Goal: Find specific page/section: Find specific page/section

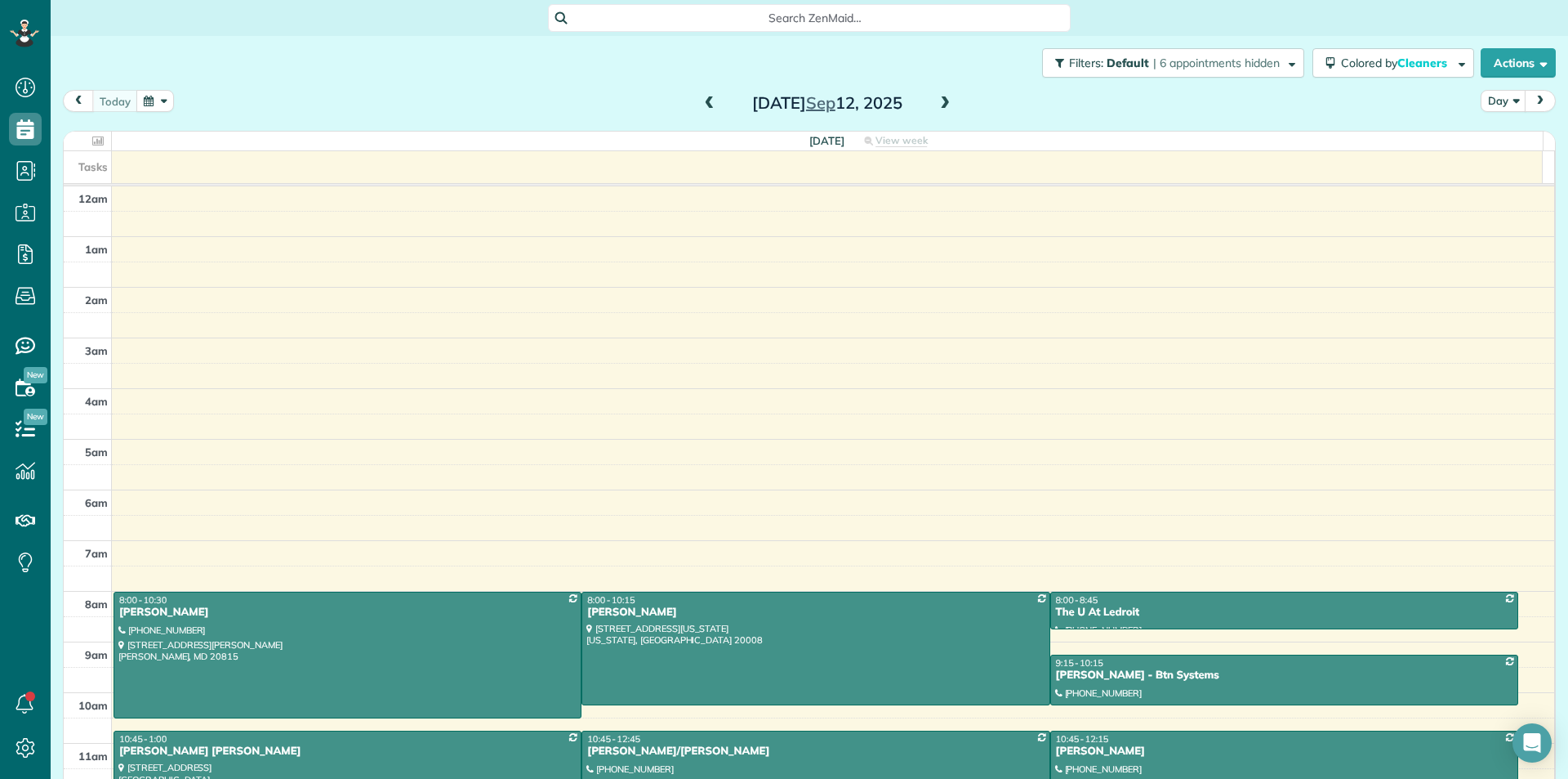
scroll to position [10, 0]
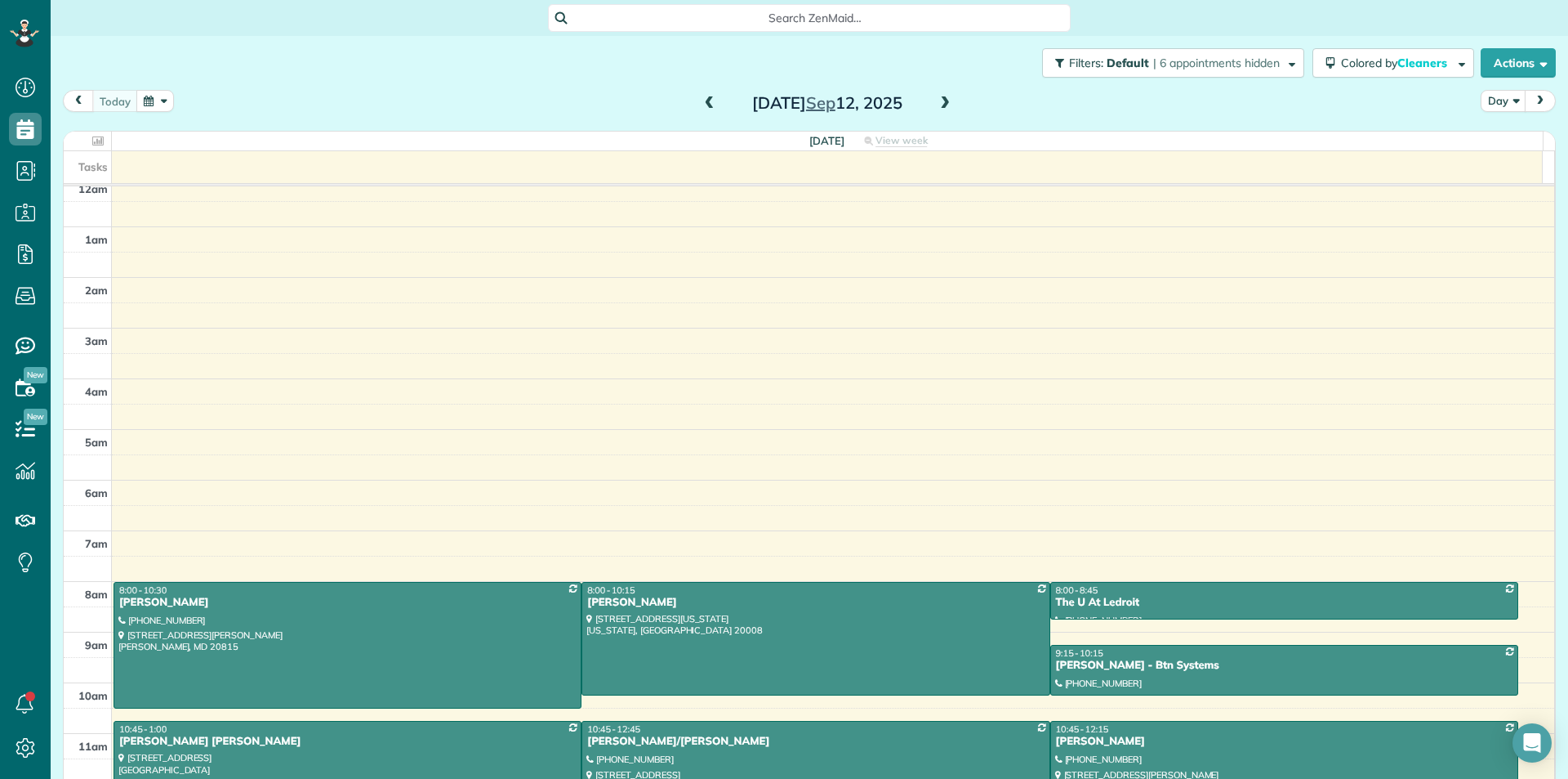
click at [936, 92] on span at bounding box center [945, 103] width 18 height 24
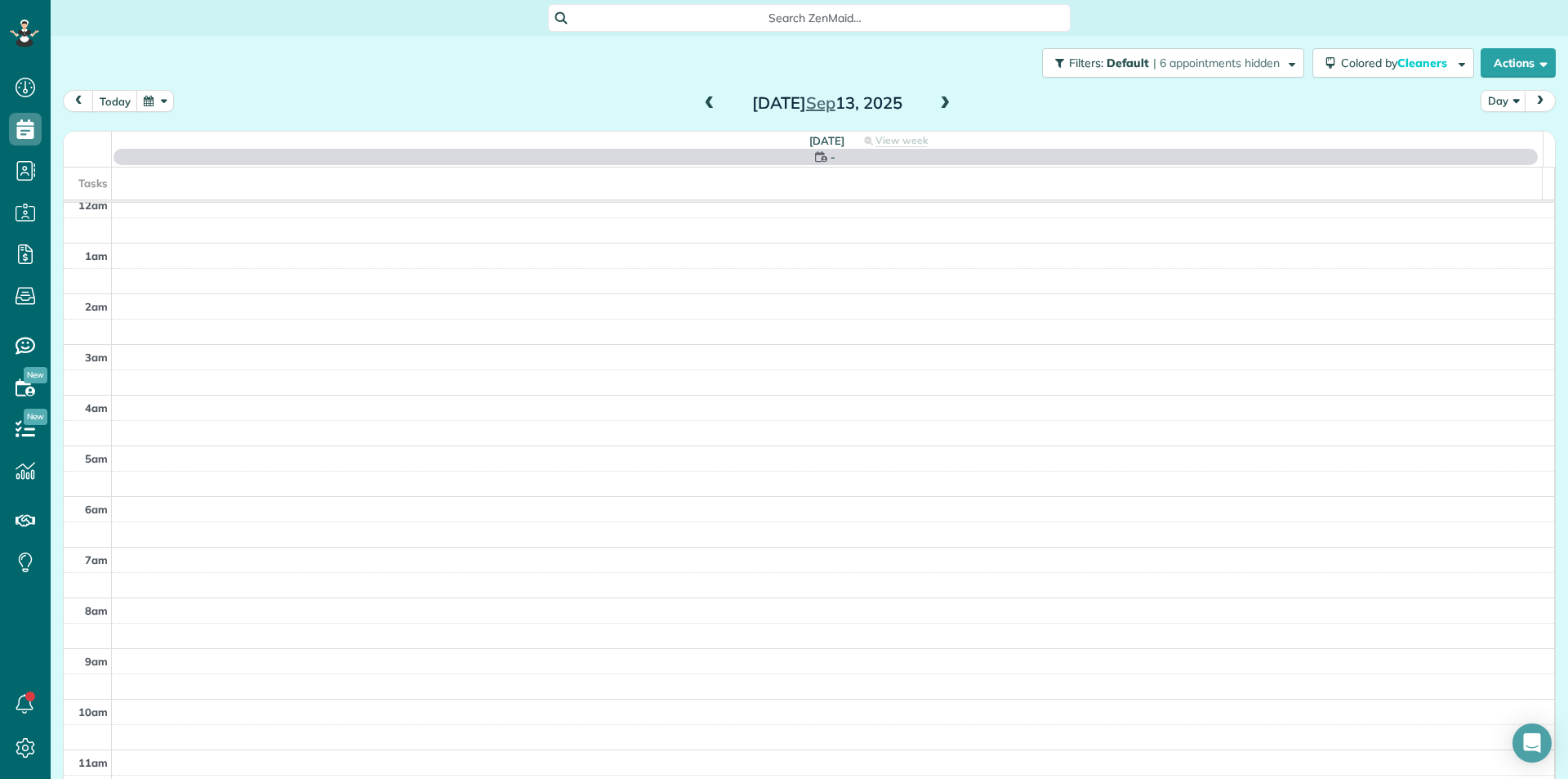
scroll to position [313, 0]
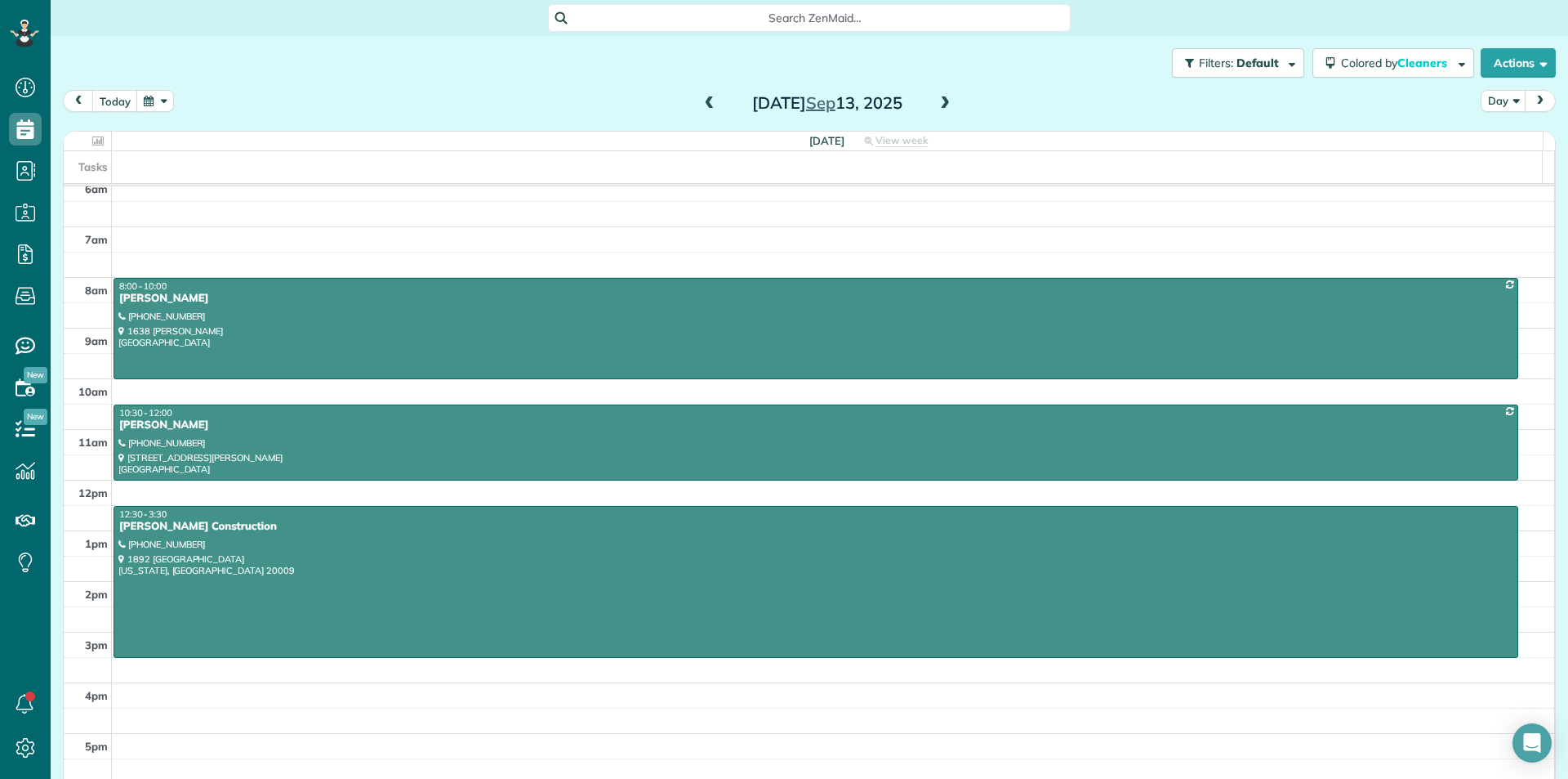
click at [942, 104] on span at bounding box center [945, 104] width 18 height 14
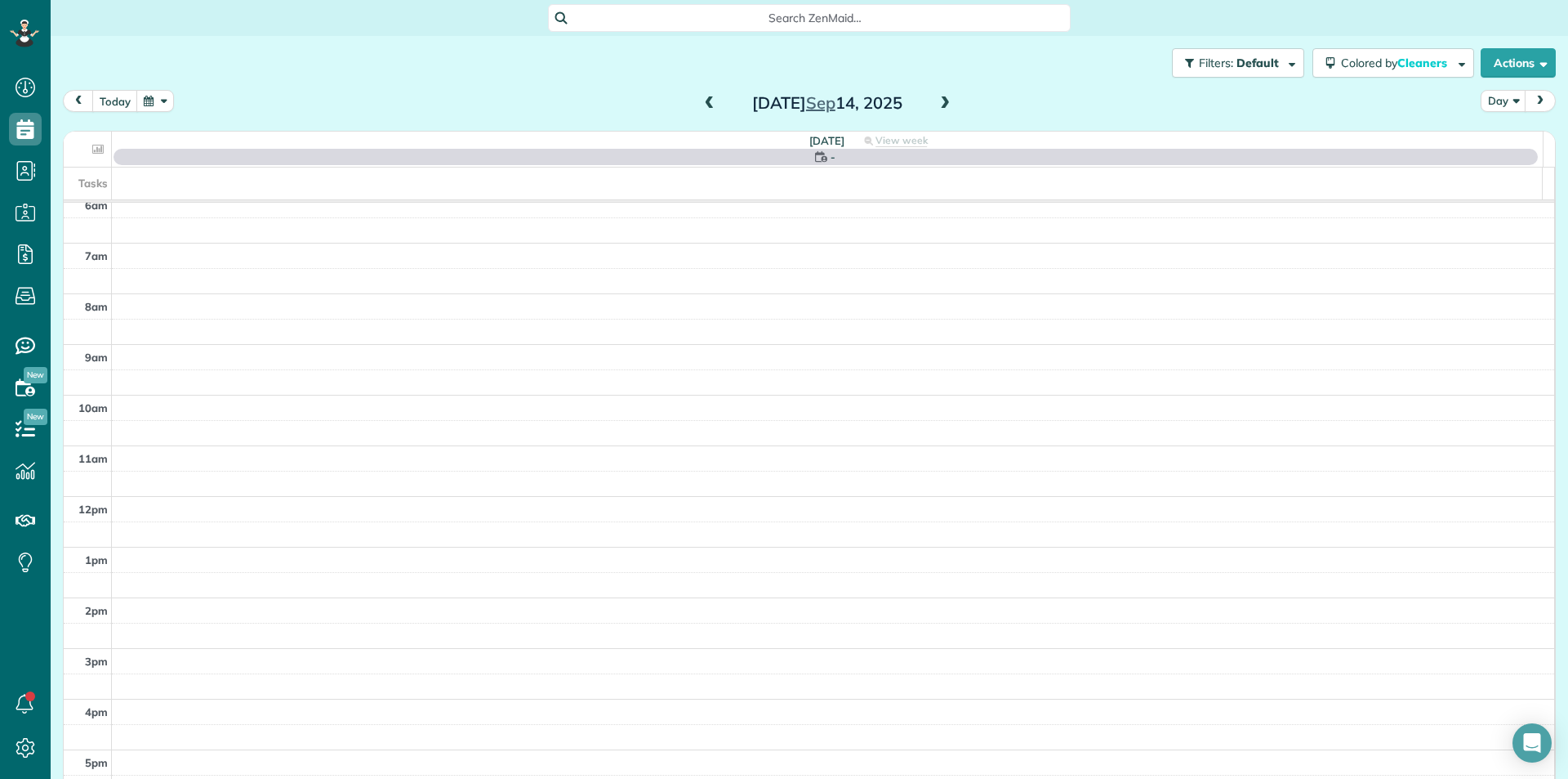
click at [942, 104] on span at bounding box center [945, 104] width 18 height 14
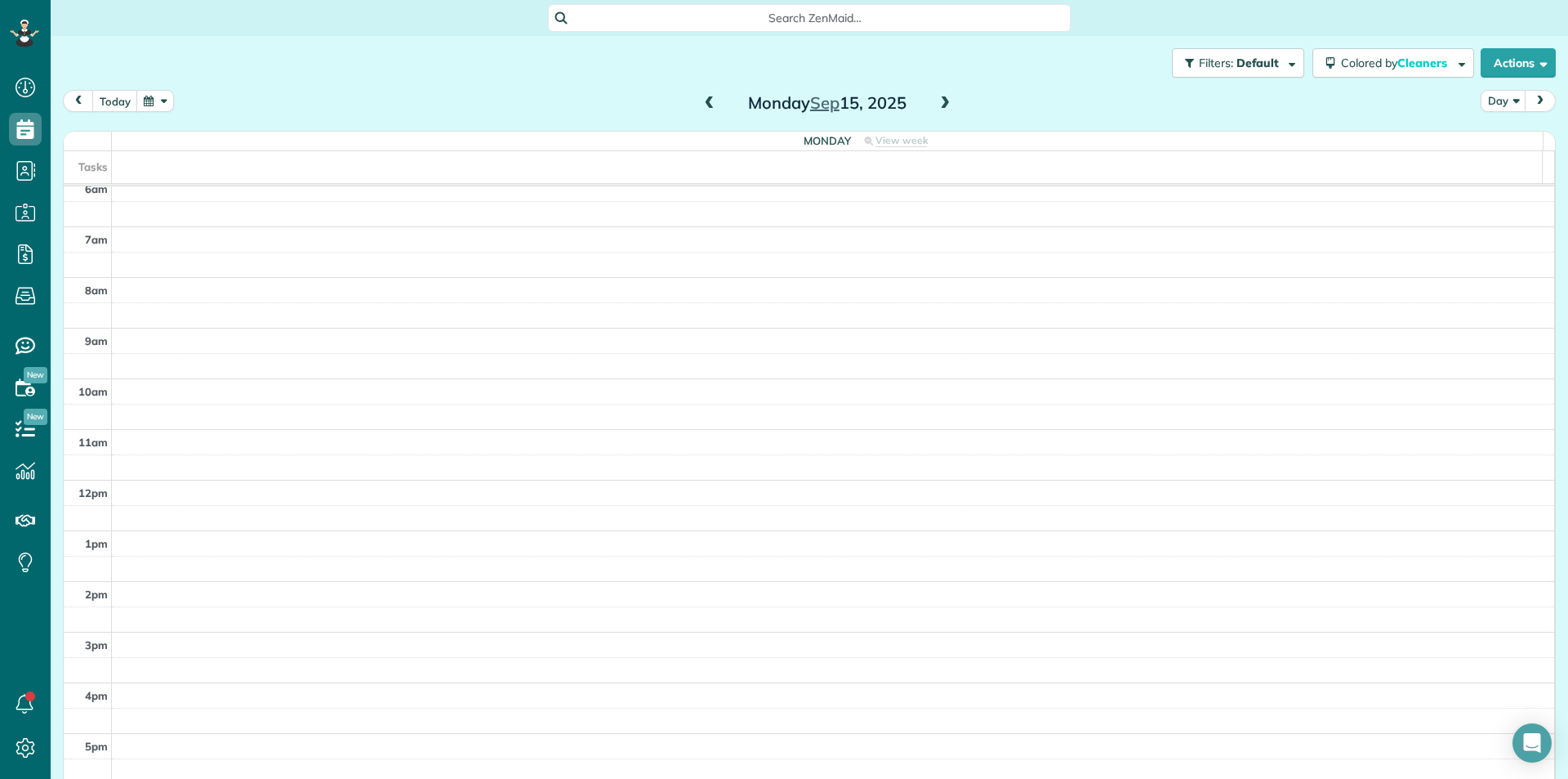
scroll to position [297, 0]
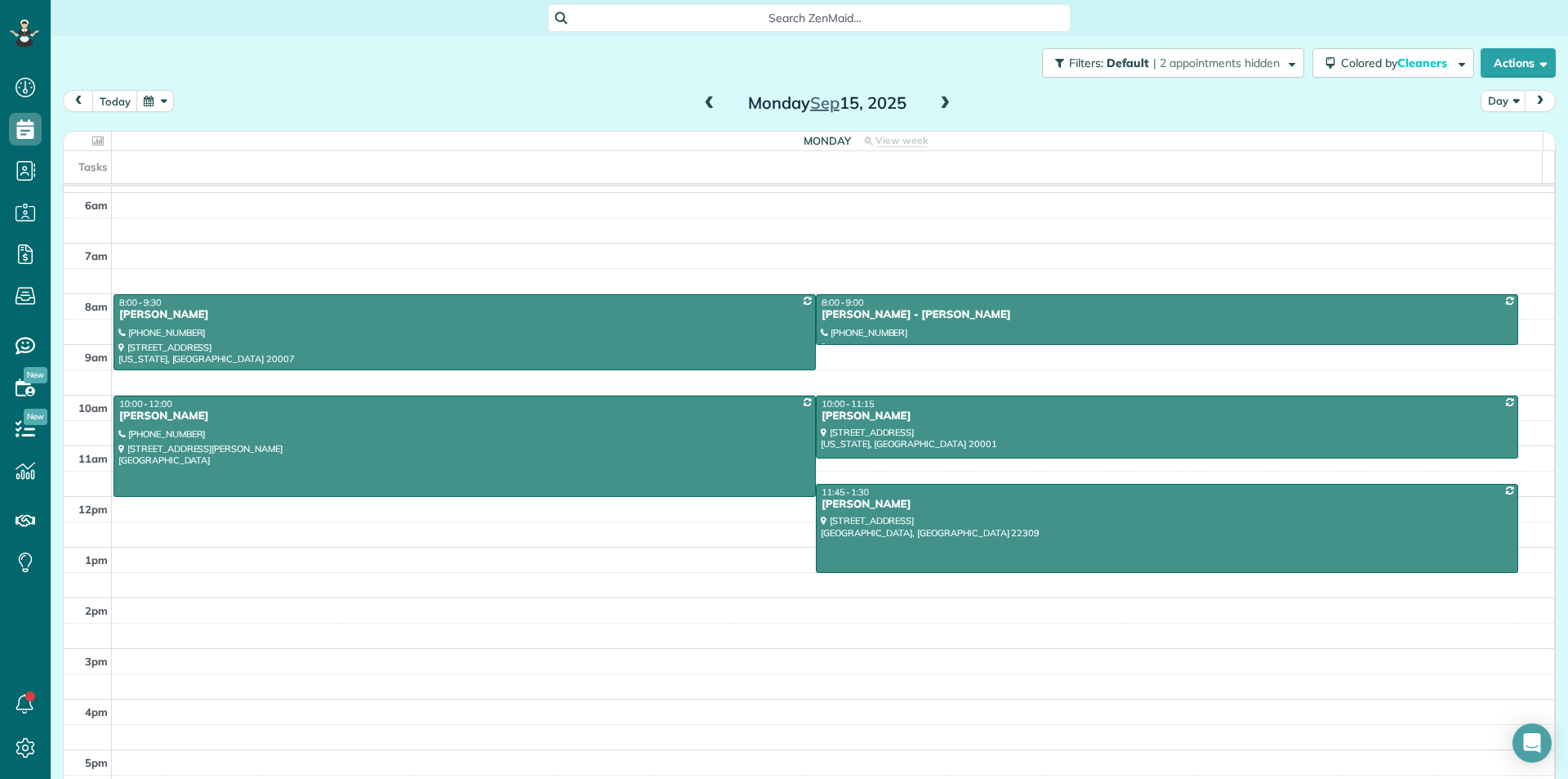
click at [942, 104] on span at bounding box center [945, 104] width 18 height 14
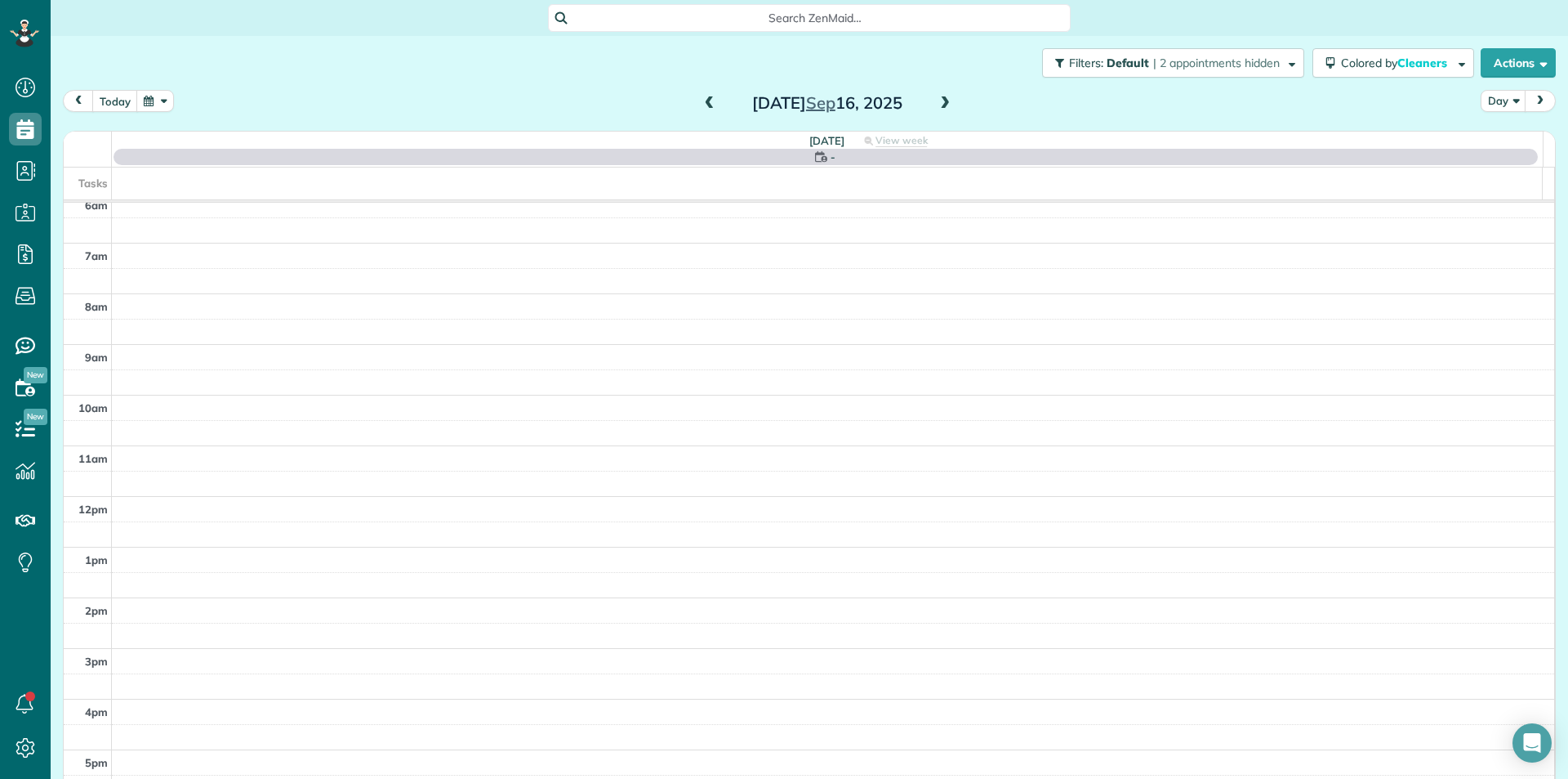
click at [942, 104] on span at bounding box center [945, 104] width 18 height 14
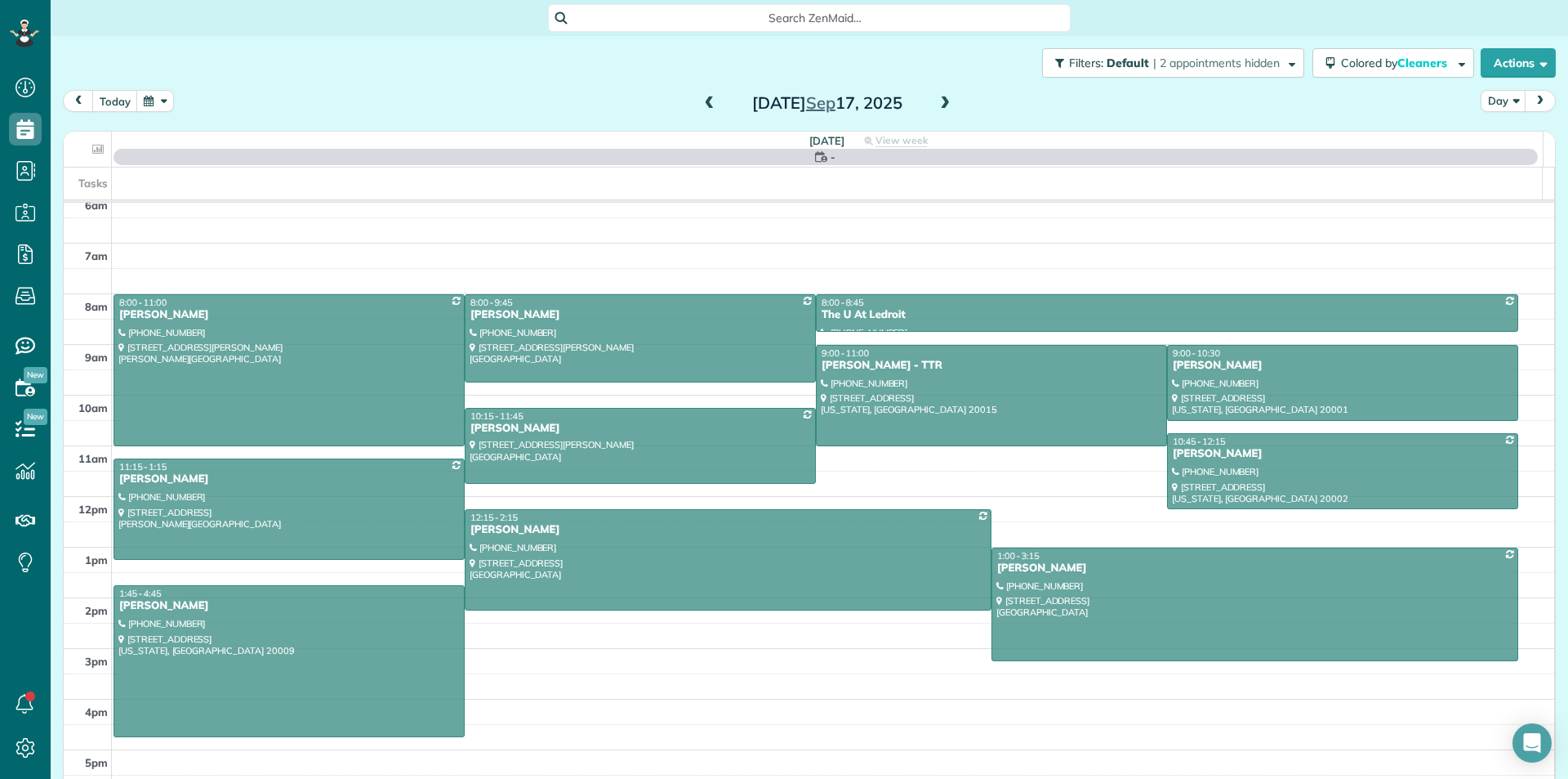
click at [942, 104] on span at bounding box center [945, 104] width 18 height 14
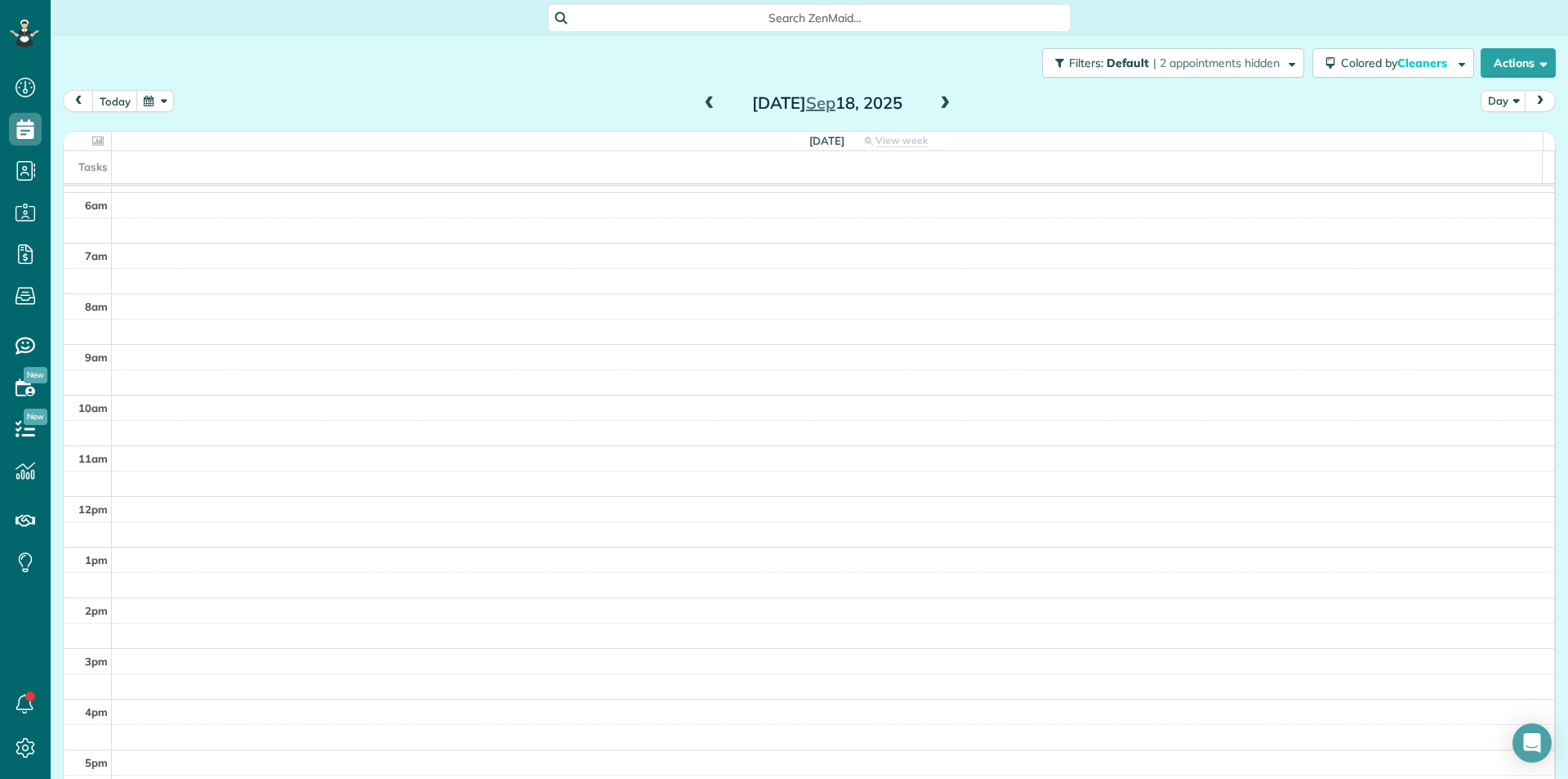
click at [942, 104] on span at bounding box center [945, 104] width 18 height 14
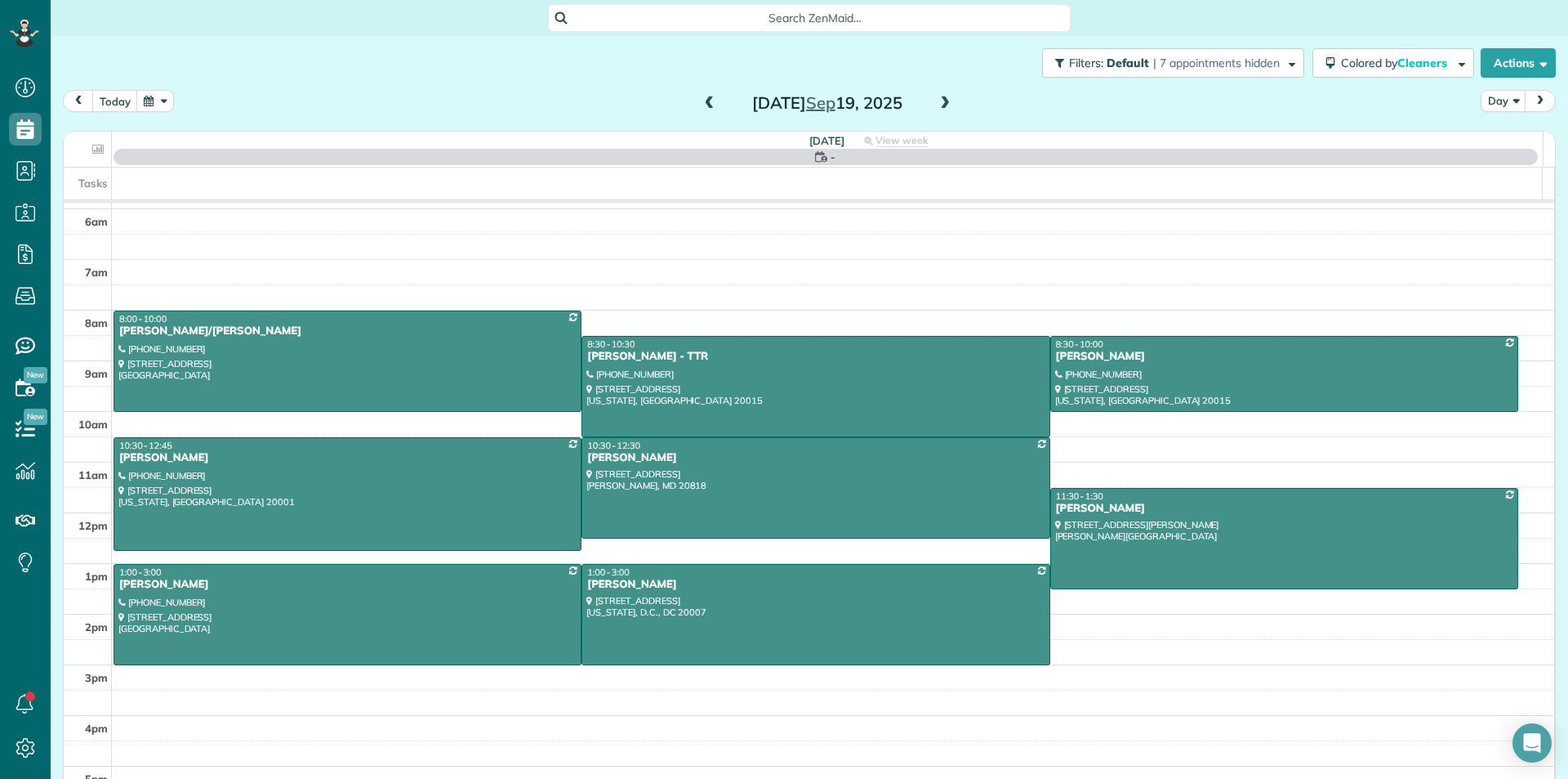
scroll to position [313, 0]
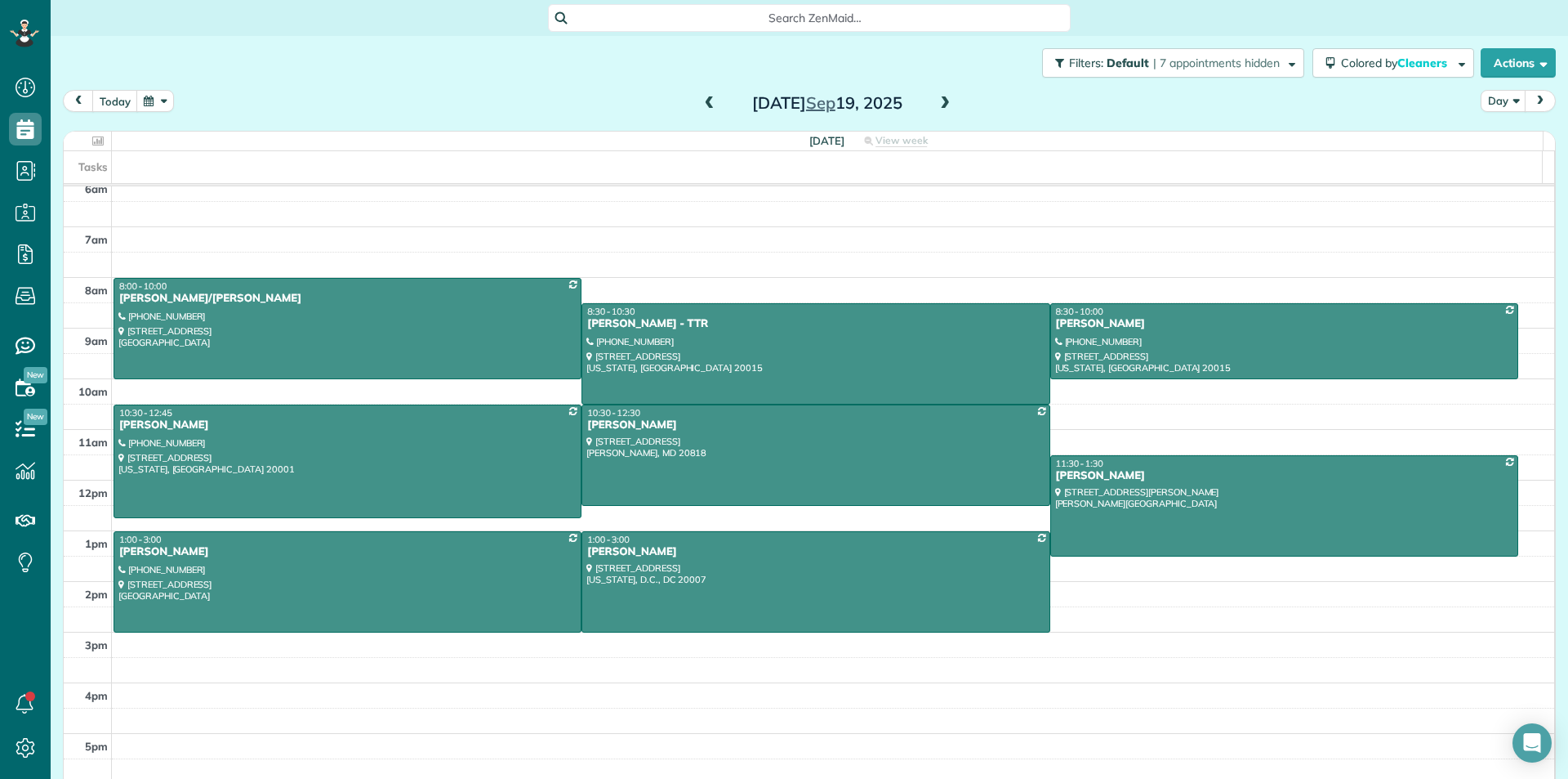
click at [942, 104] on span at bounding box center [945, 104] width 18 height 14
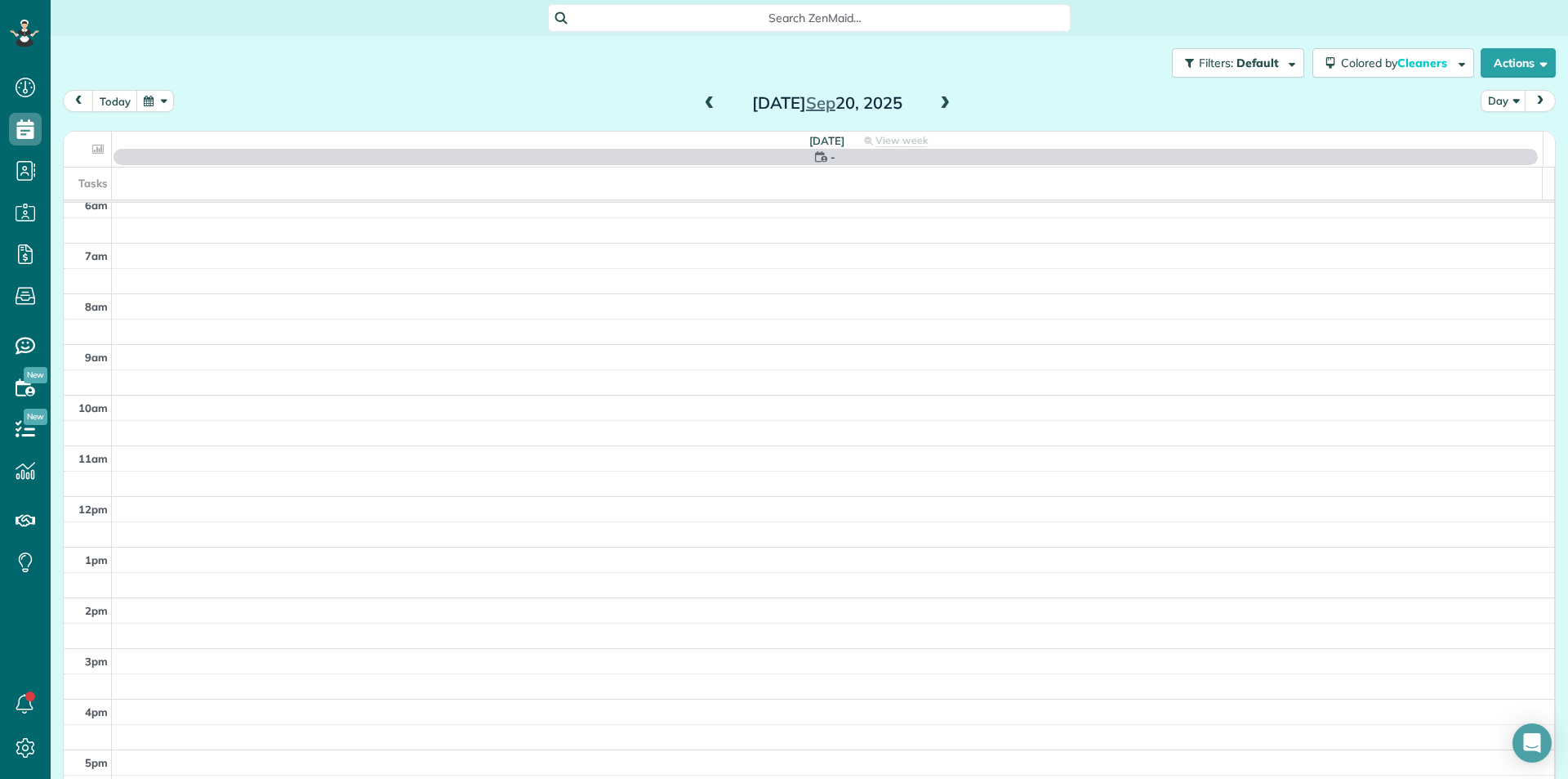
click at [942, 104] on span at bounding box center [945, 104] width 18 height 14
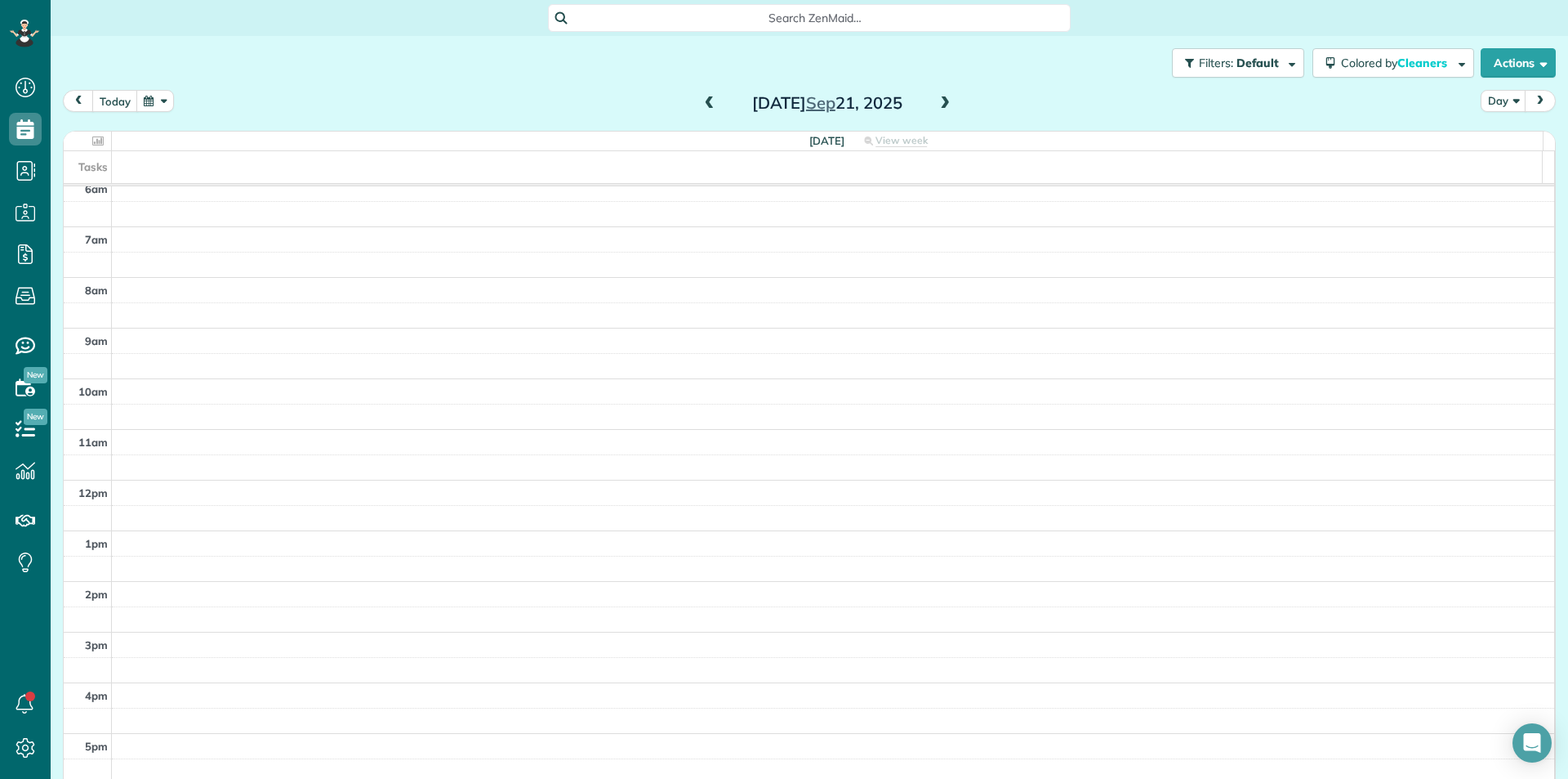
click at [942, 104] on span at bounding box center [945, 104] width 18 height 14
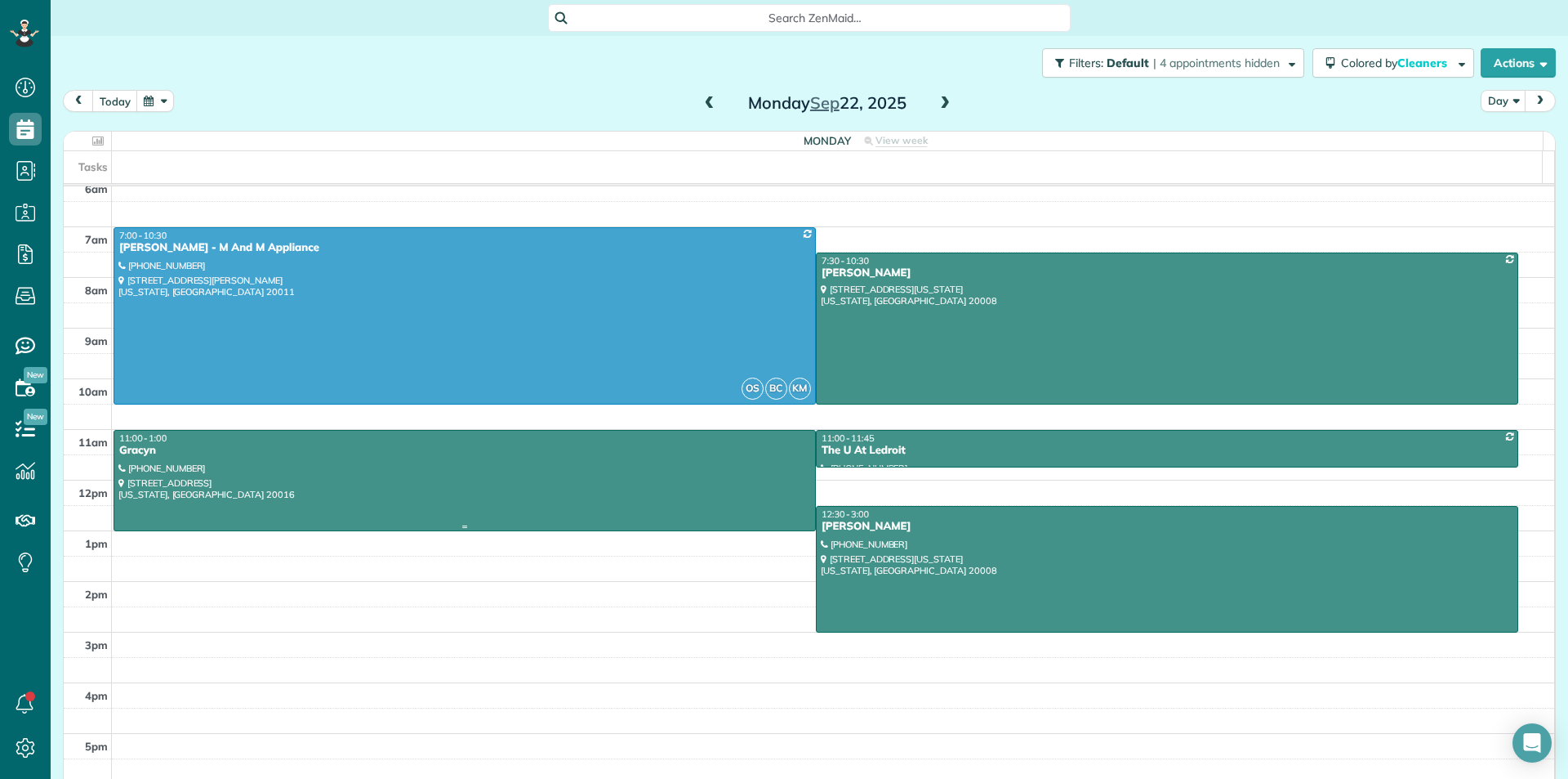
click at [542, 493] on div at bounding box center [464, 480] width 701 height 99
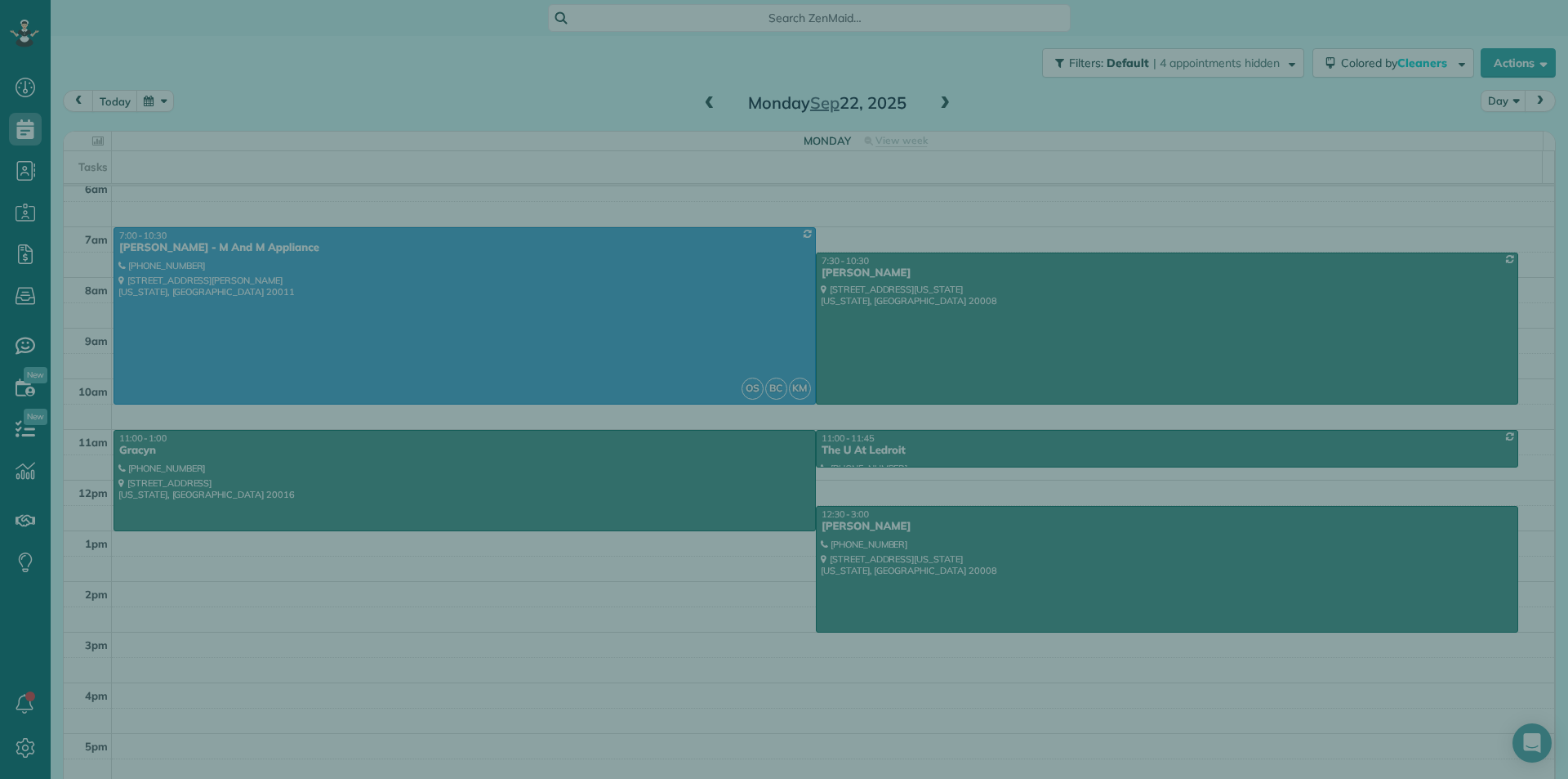
click at [542, 493] on div "Close Cleaners" at bounding box center [784, 390] width 1568 height 779
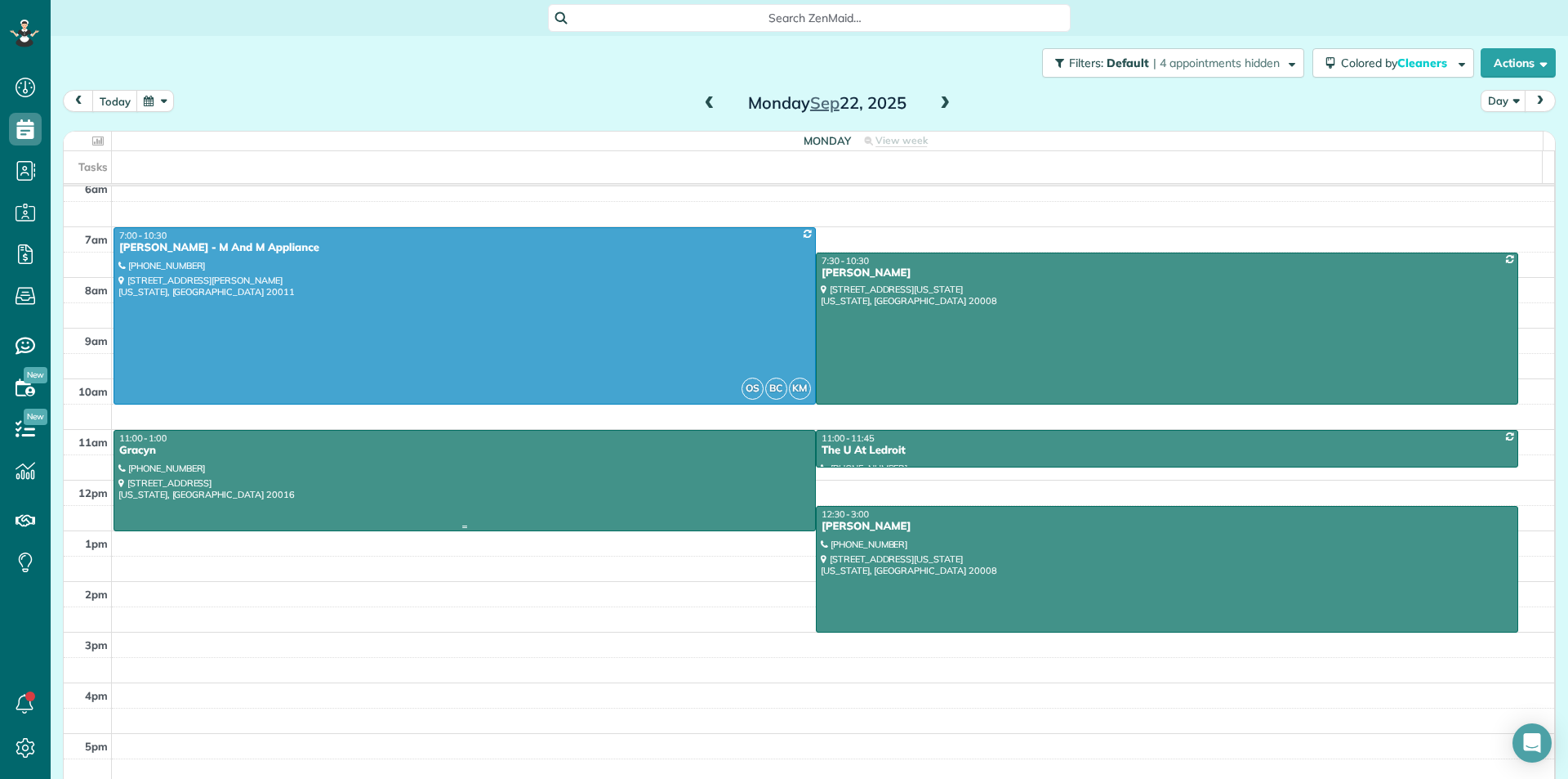
click at [542, 493] on div at bounding box center [464, 480] width 701 height 99
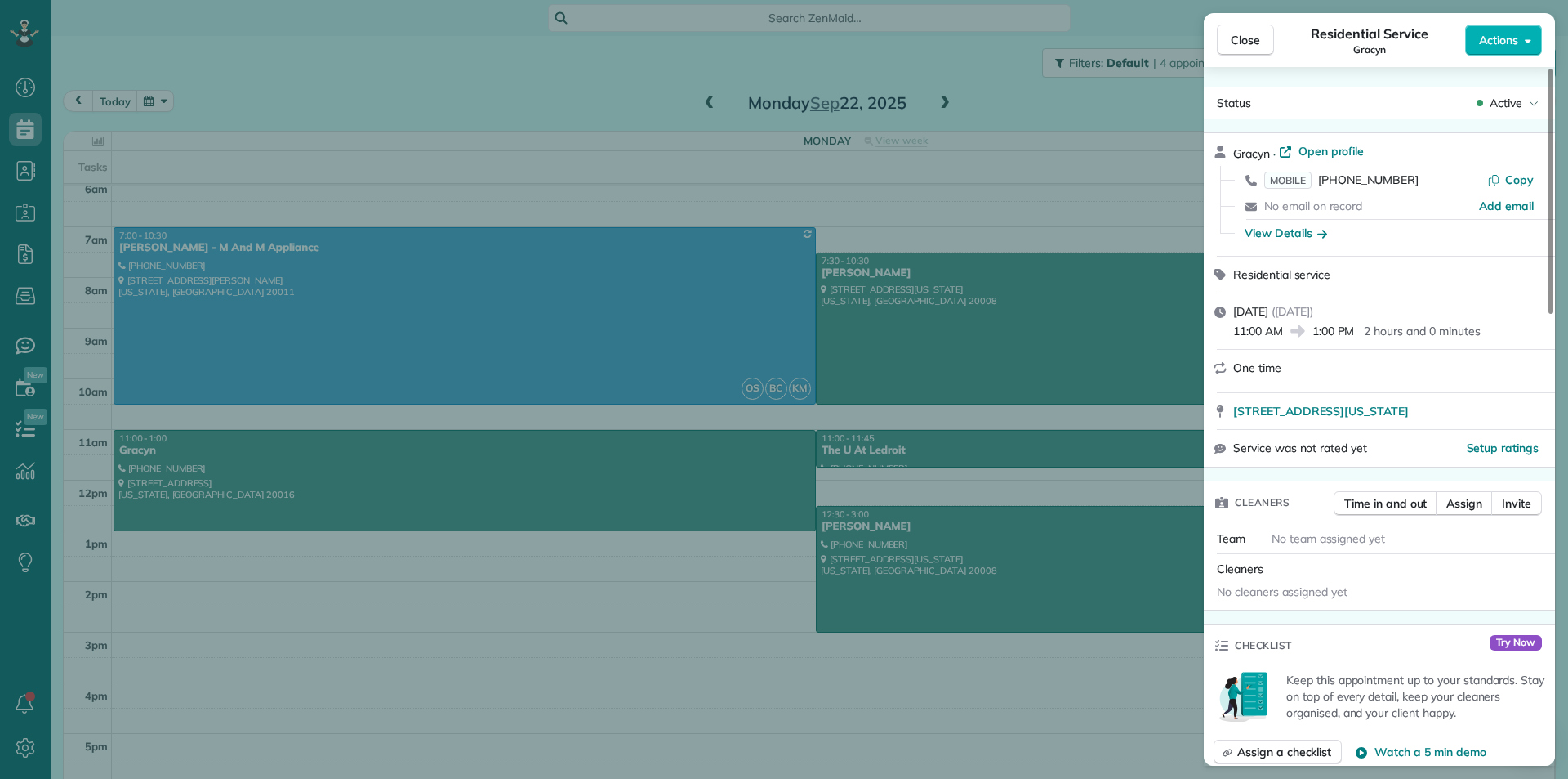
click at [1421, 147] on div "Gracyn · Open profile" at bounding box center [1389, 152] width 312 height 19
